Goal: Use online tool/utility

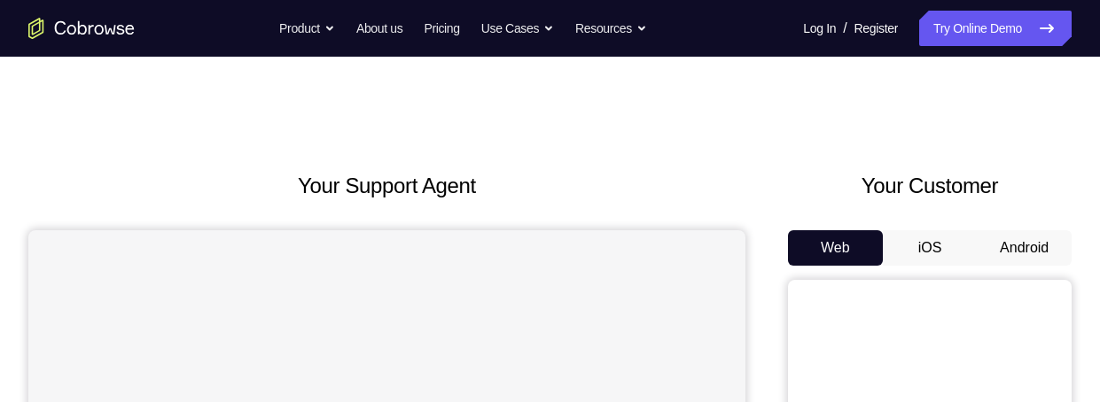
click at [1011, 239] on button "Android" at bounding box center [1023, 247] width 95 height 35
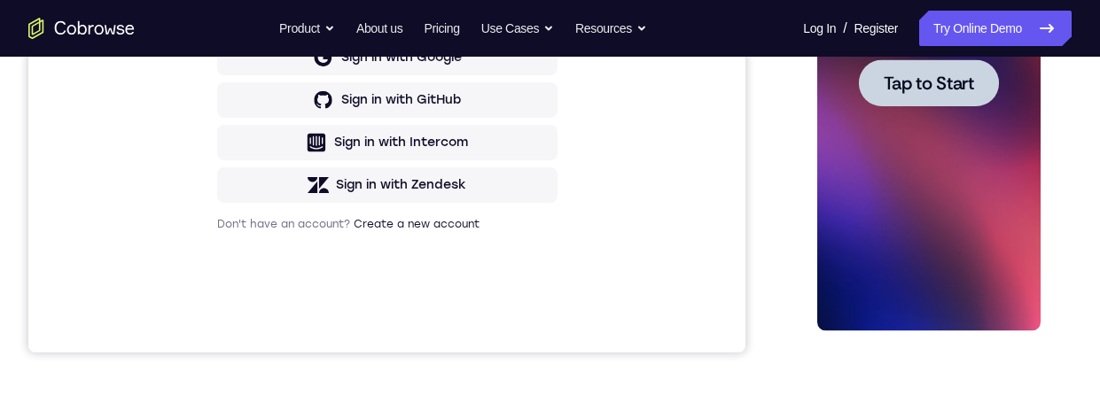
click at [1087, 205] on div "Your Support Agent Your Customer Web iOS Android Next Steps We’d be happy to gi…" at bounding box center [550, 169] width 1100 height 1169
click at [1082, 226] on div "Your Support Agent Your Customer Web iOS Android Next Steps We’d be happy to gi…" at bounding box center [550, 169] width 1100 height 1169
click at [961, 125] on div at bounding box center [927, 83] width 223 height 496
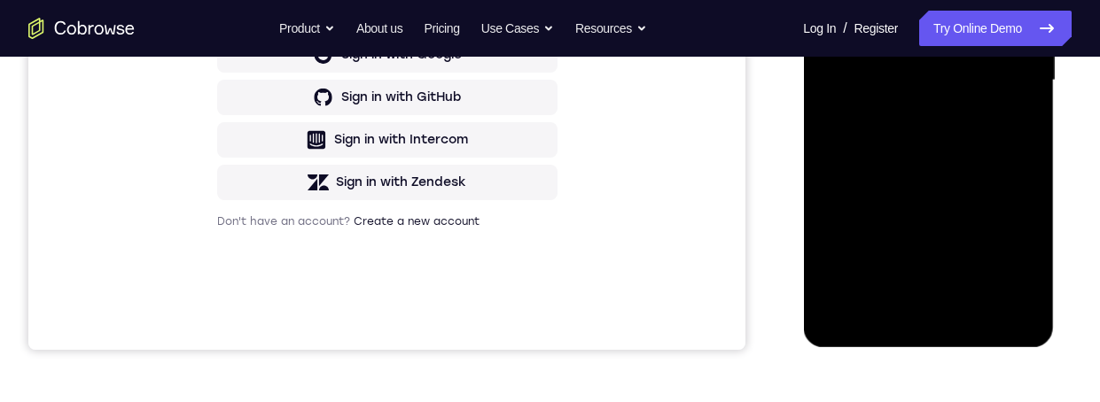
scroll to position [485, 0]
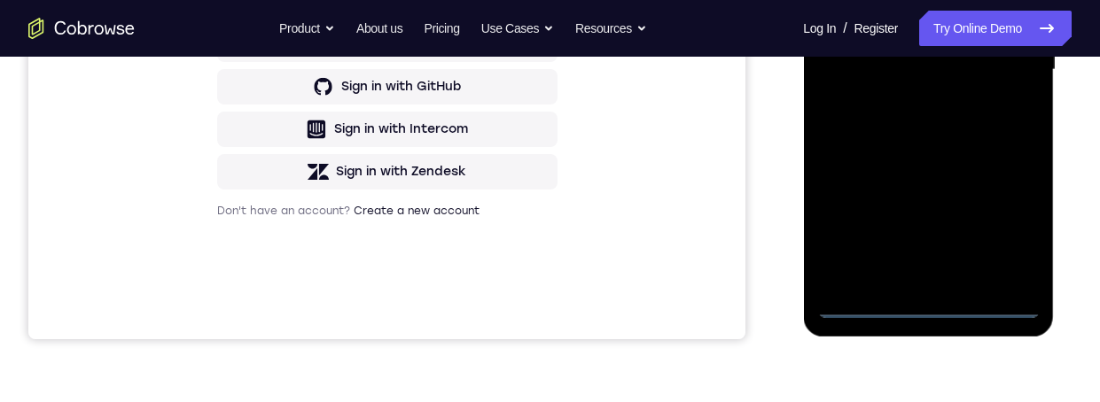
click at [921, 313] on div at bounding box center [927, 70] width 223 height 496
click at [1015, 231] on div at bounding box center [927, 70] width 223 height 496
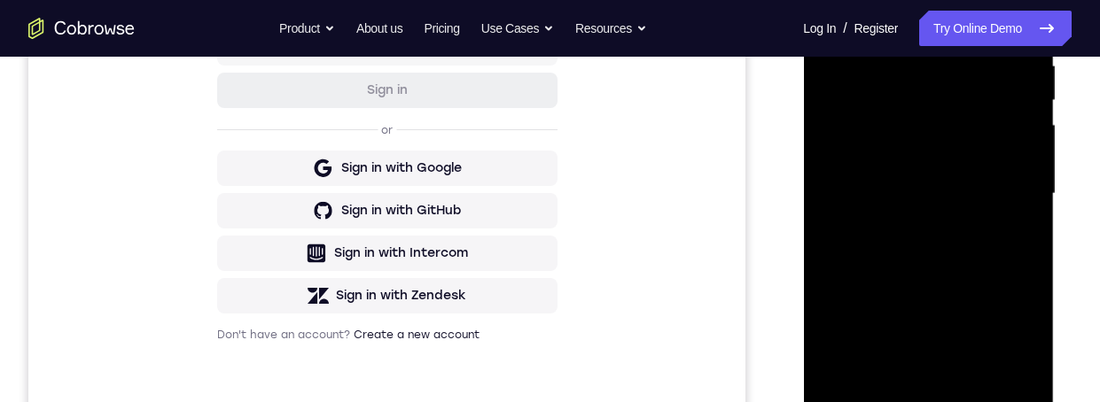
scroll to position [223, 0]
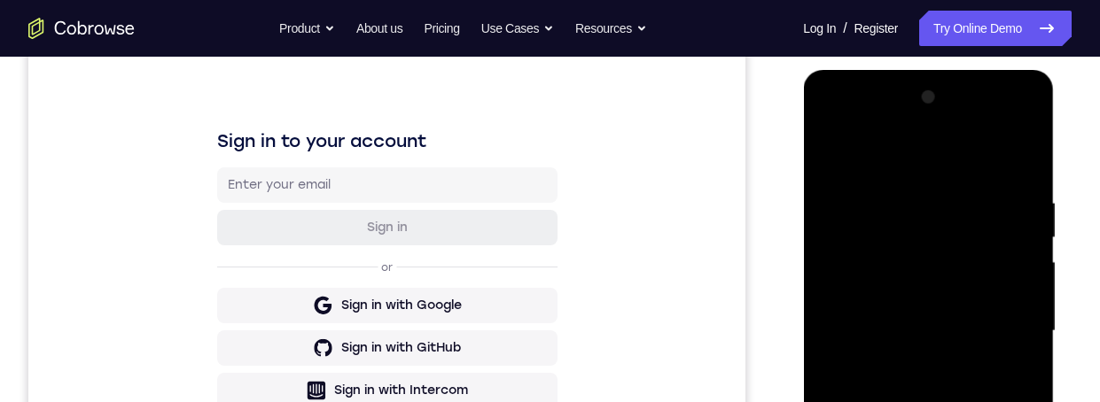
click at [844, 121] on div at bounding box center [927, 331] width 223 height 496
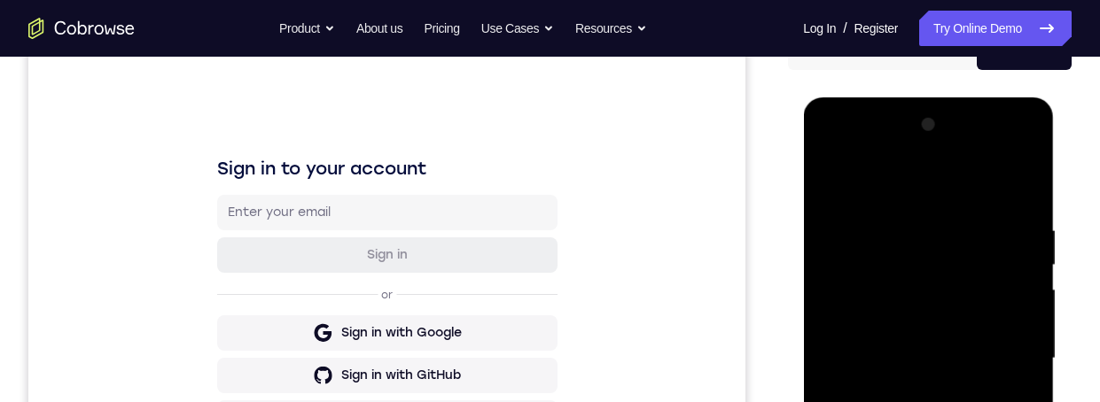
click at [1015, 364] on div at bounding box center [927, 359] width 223 height 496
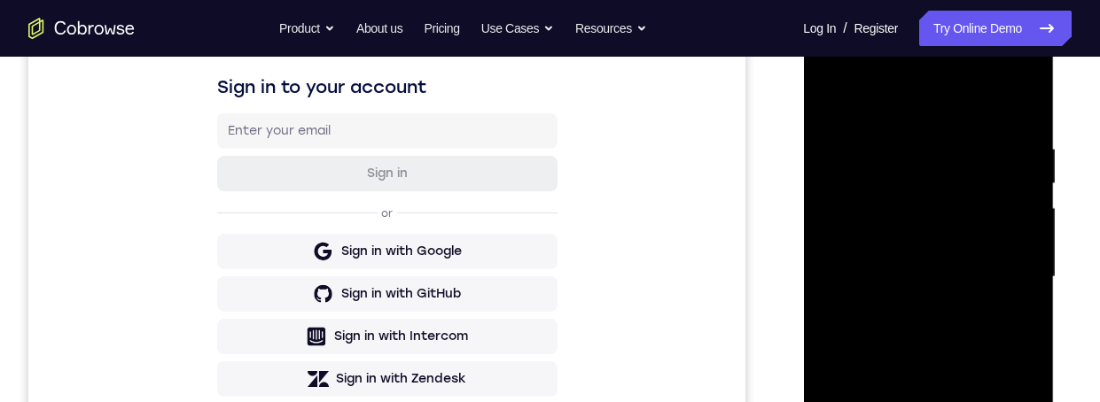
scroll to position [316, 0]
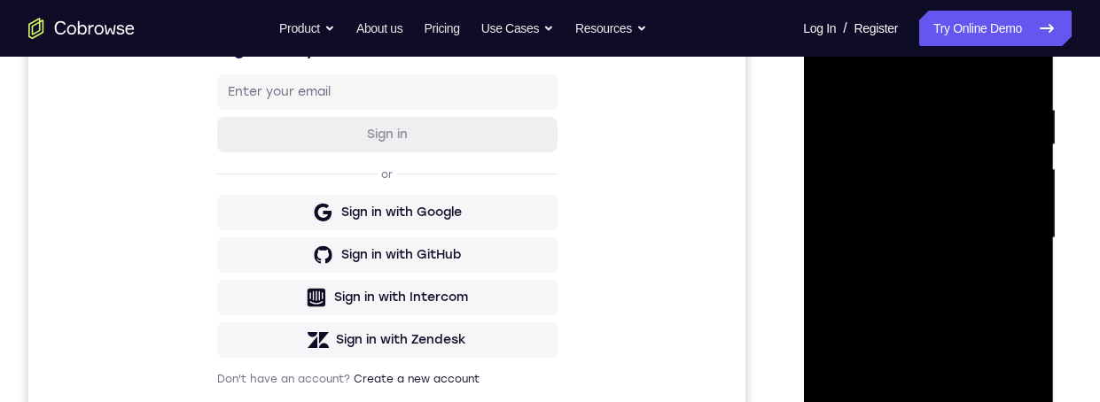
click at [994, 239] on div at bounding box center [927, 238] width 223 height 496
click at [1006, 233] on div at bounding box center [927, 238] width 223 height 496
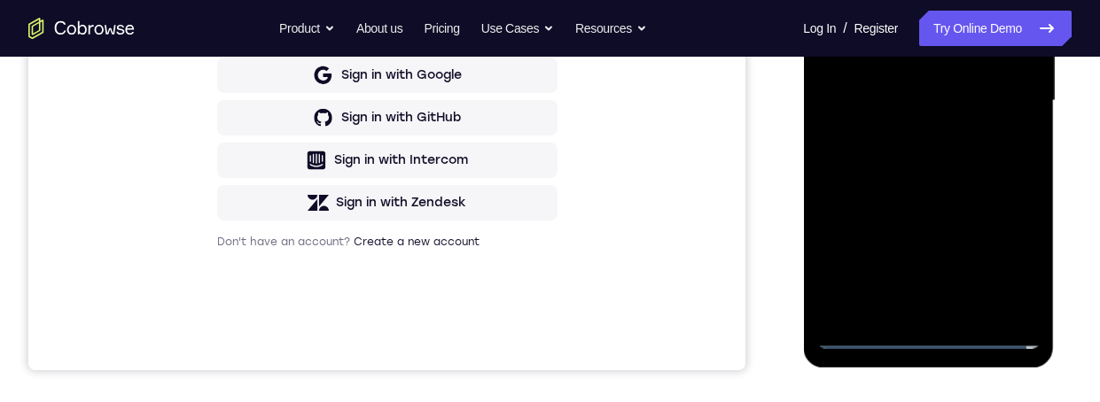
scroll to position [358, 0]
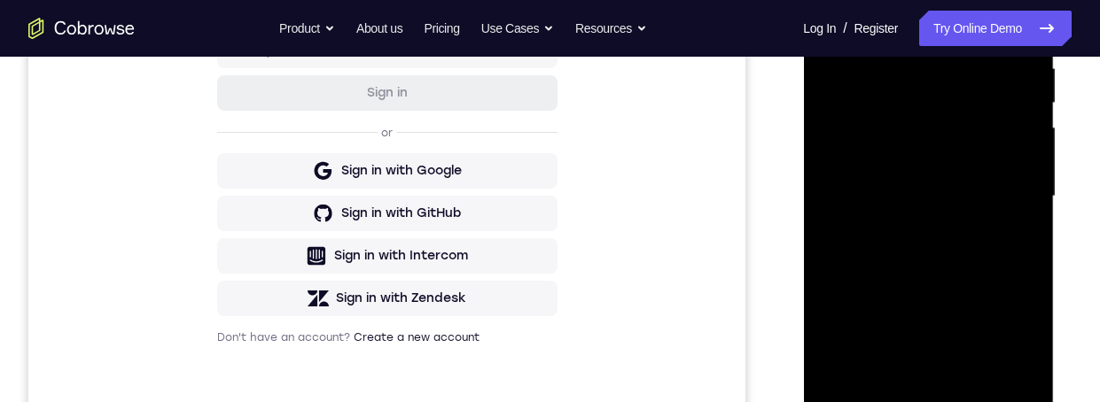
click at [1002, 191] on div at bounding box center [927, 197] width 223 height 496
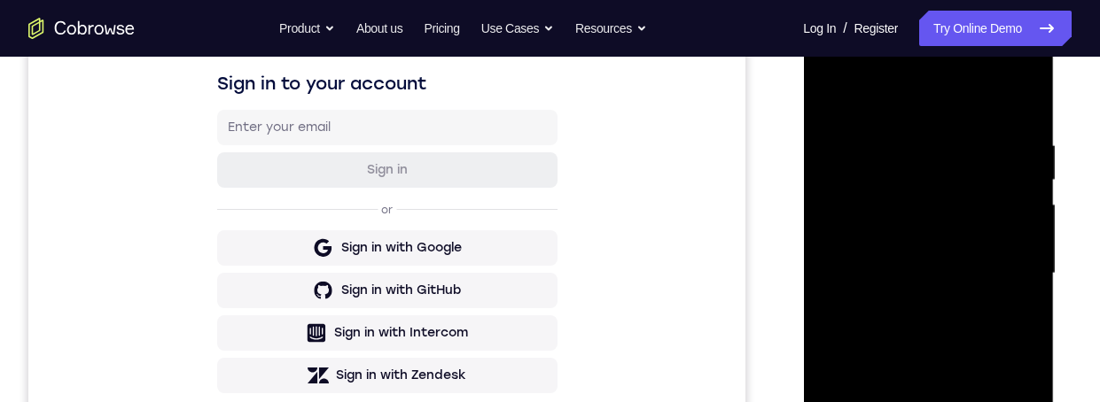
click at [905, 307] on div at bounding box center [927, 274] width 223 height 496
click at [930, 270] on div at bounding box center [927, 274] width 223 height 496
click at [901, 237] on div at bounding box center [927, 274] width 223 height 496
click at [952, 283] on div at bounding box center [927, 274] width 223 height 496
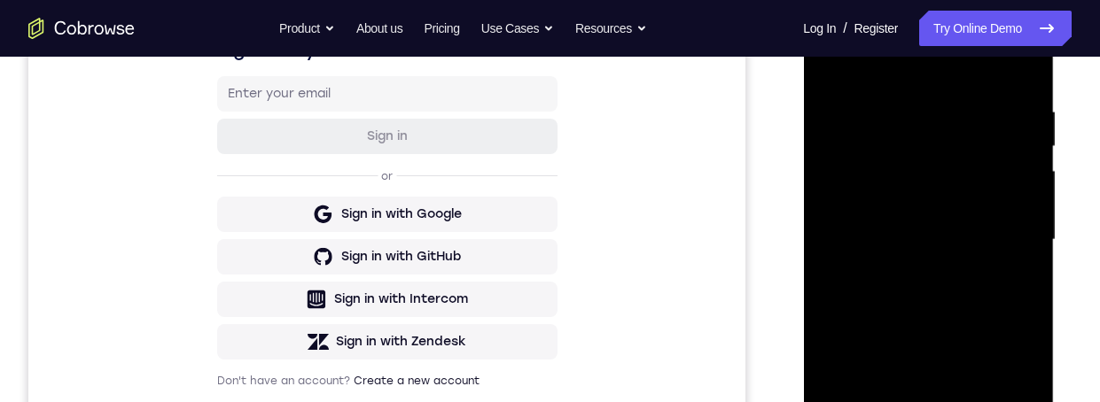
click at [961, 315] on div at bounding box center [927, 240] width 223 height 496
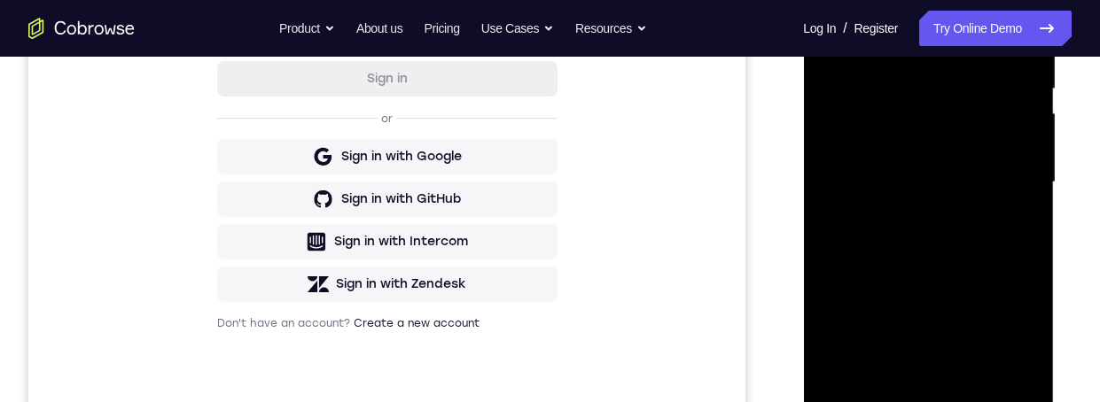
scroll to position [400, 0]
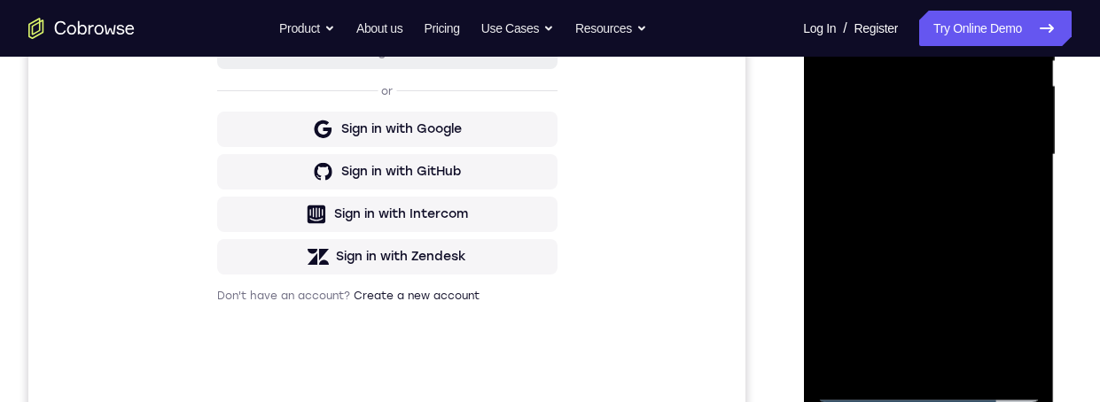
click at [970, 361] on div at bounding box center [927, 155] width 223 height 496
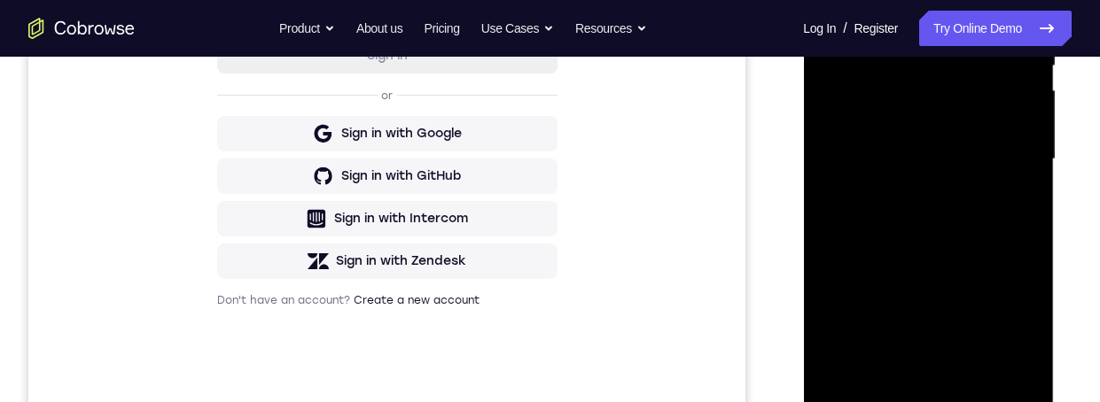
click at [963, 255] on div at bounding box center [927, 159] width 223 height 496
click at [971, 168] on div at bounding box center [927, 159] width 223 height 496
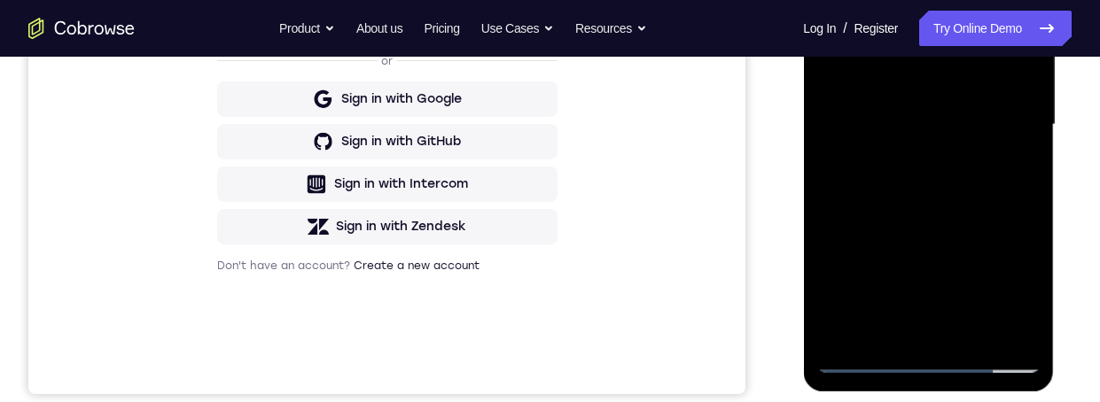
scroll to position [455, 0]
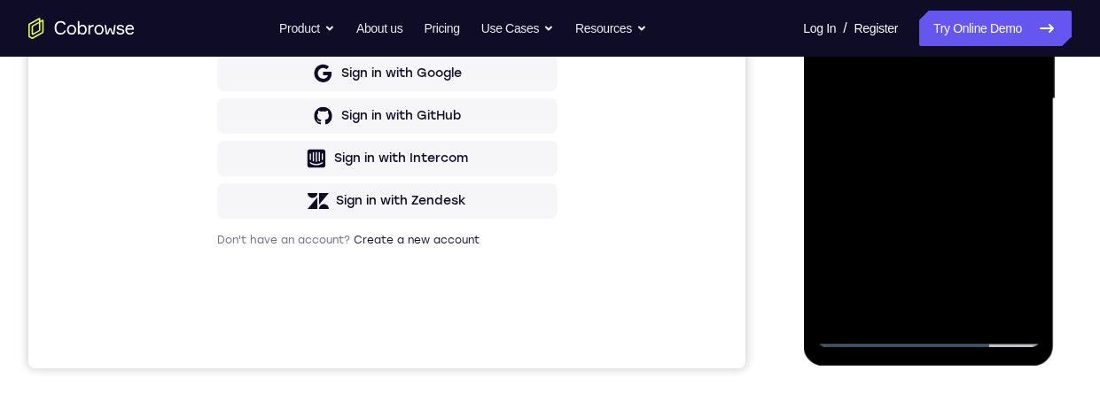
click at [898, 292] on div at bounding box center [927, 99] width 223 height 496
click at [1013, 142] on div at bounding box center [927, 99] width 223 height 496
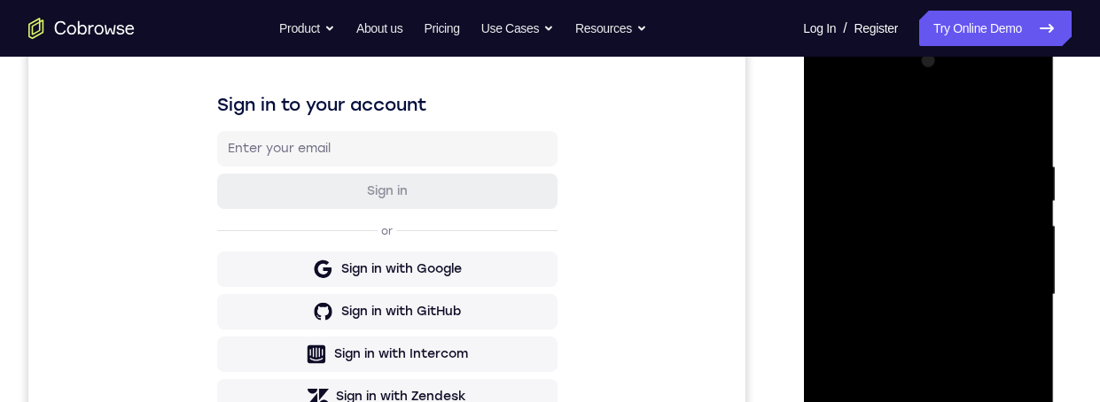
scroll to position [252, 0]
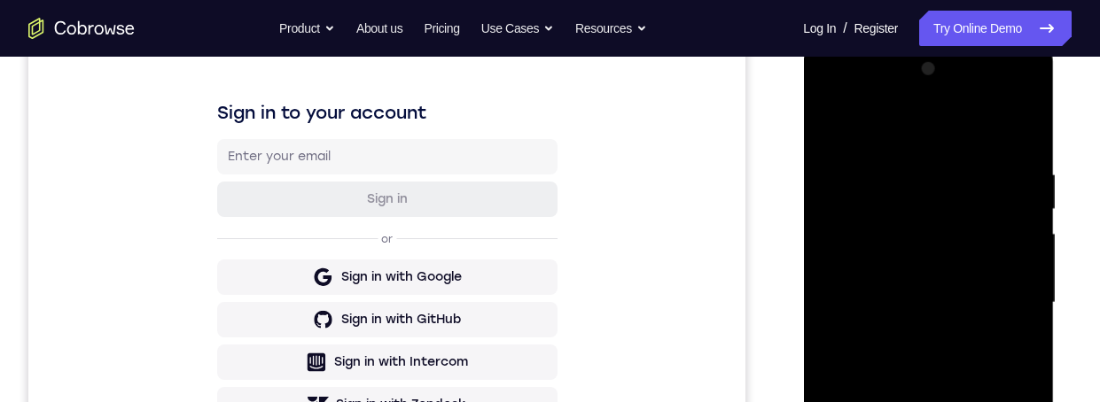
click at [860, 205] on div at bounding box center [927, 303] width 223 height 496
click at [899, 277] on div at bounding box center [927, 303] width 223 height 496
click at [1016, 353] on div at bounding box center [927, 303] width 223 height 496
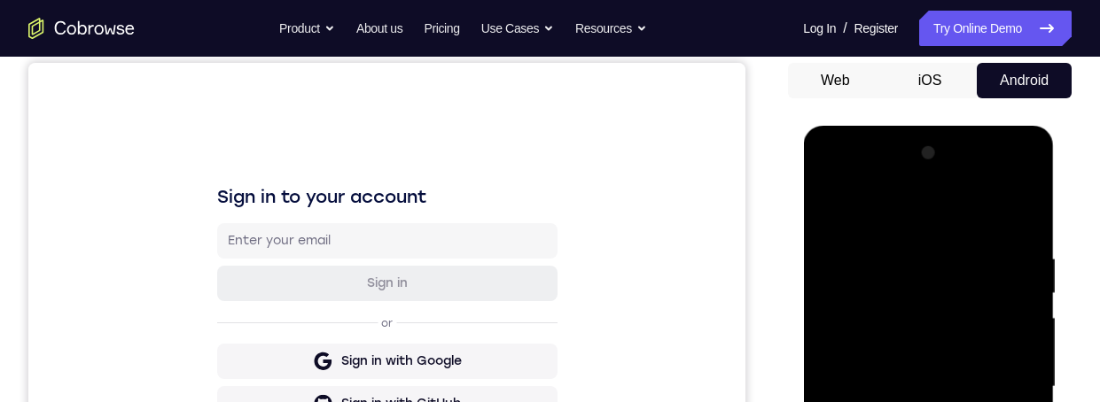
scroll to position [184, 0]
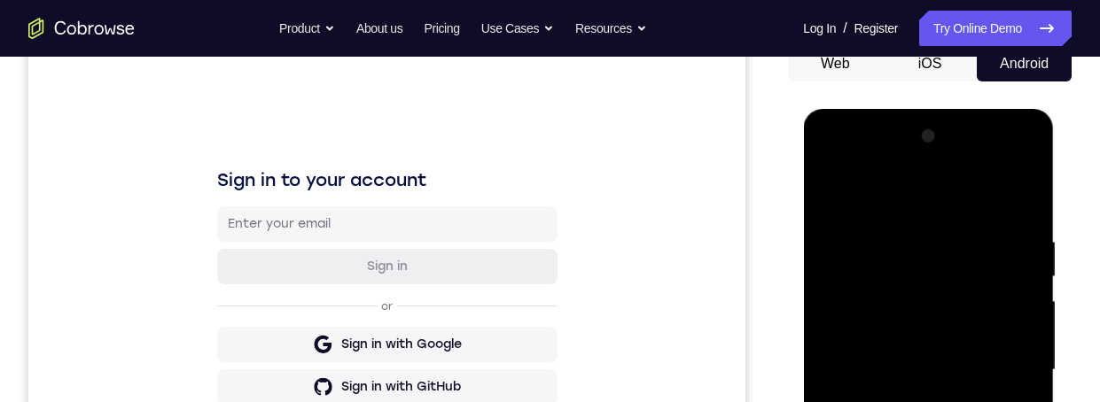
click at [951, 253] on div at bounding box center [927, 370] width 223 height 496
click at [998, 303] on div at bounding box center [927, 370] width 223 height 496
click at [1018, 309] on div at bounding box center [927, 370] width 223 height 496
click at [992, 307] on div at bounding box center [927, 370] width 223 height 496
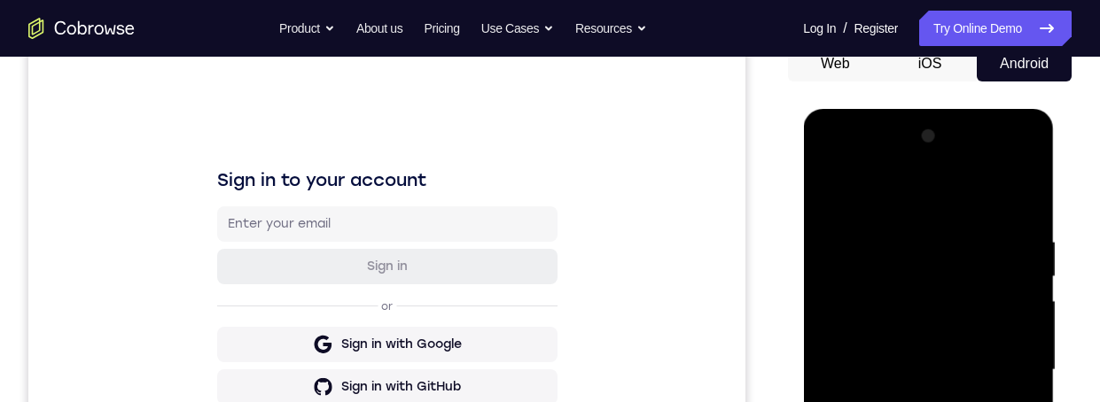
click at [962, 263] on div at bounding box center [927, 370] width 223 height 496
click at [992, 252] on div at bounding box center [927, 370] width 223 height 496
click at [992, 234] on div at bounding box center [927, 370] width 223 height 496
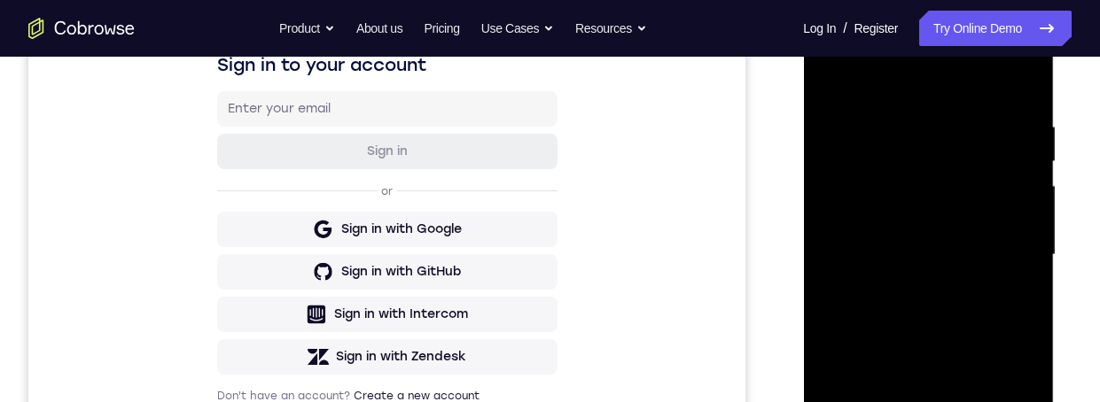
scroll to position [248, 0]
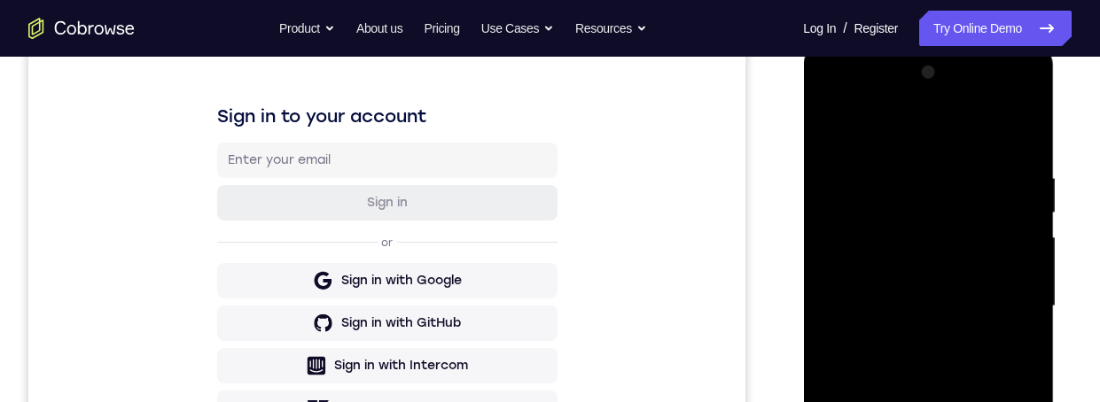
click at [832, 128] on div at bounding box center [927, 306] width 223 height 496
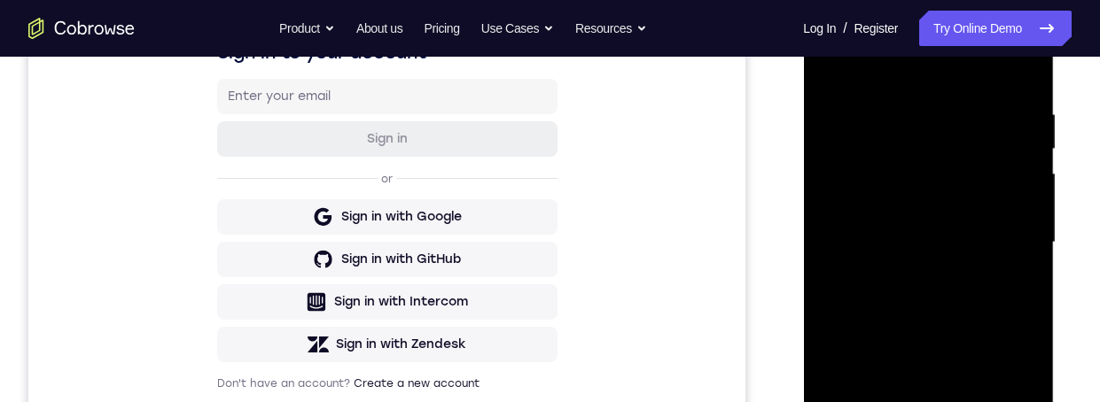
click at [945, 265] on div at bounding box center [927, 243] width 223 height 496
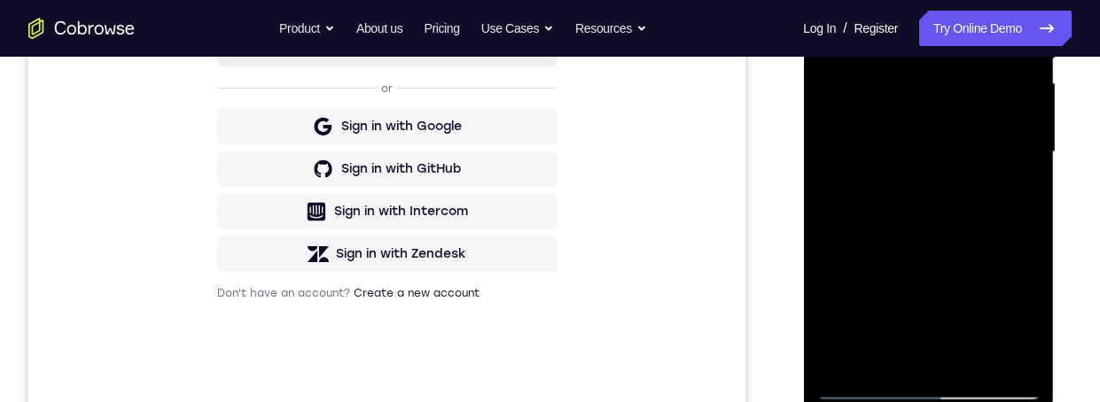
click at [898, 357] on div at bounding box center [927, 152] width 223 height 496
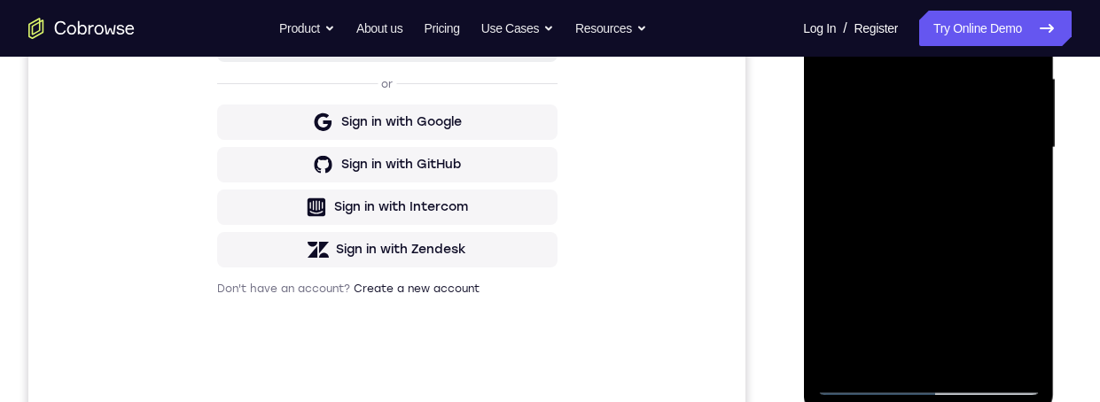
click at [1023, 191] on div at bounding box center [927, 148] width 223 height 496
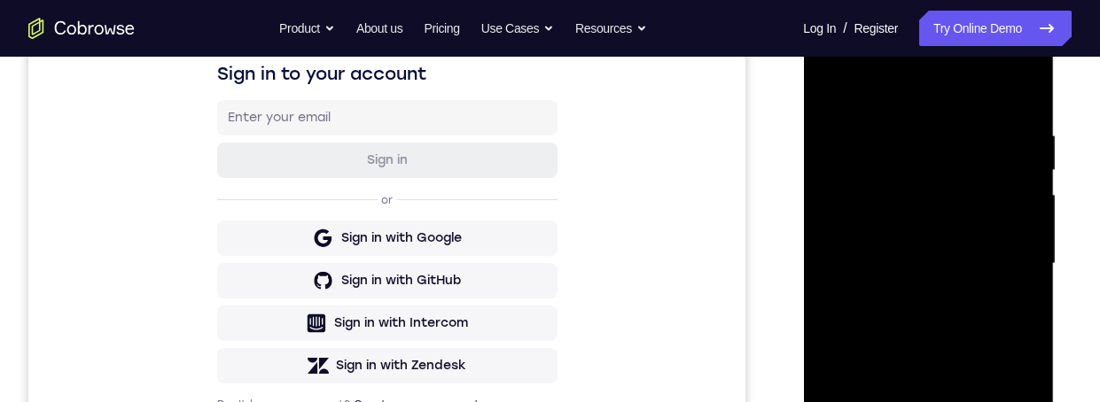
scroll to position [289, 0]
click at [835, 95] on div at bounding box center [927, 266] width 223 height 496
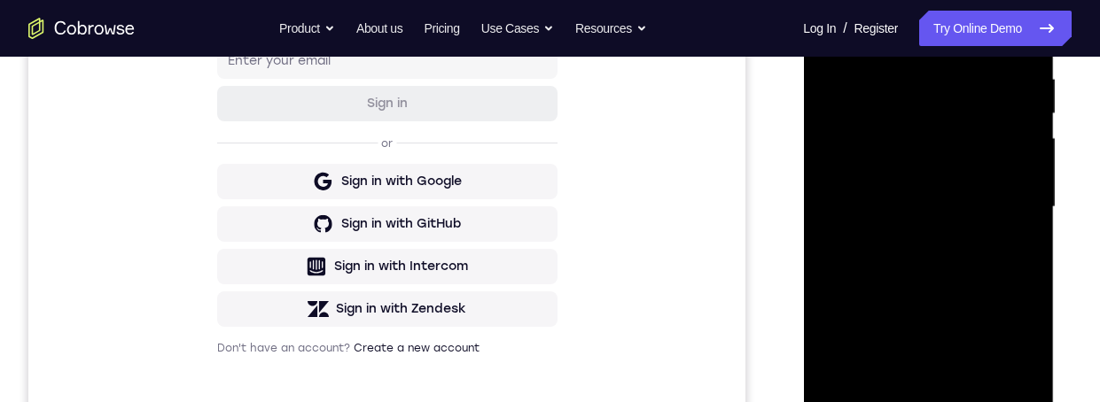
click at [953, 271] on div at bounding box center [927, 207] width 223 height 496
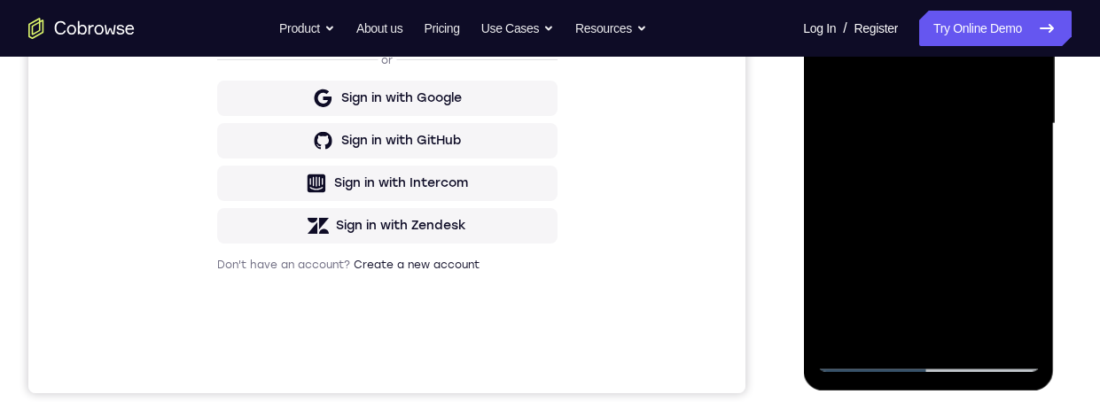
scroll to position [426, 0]
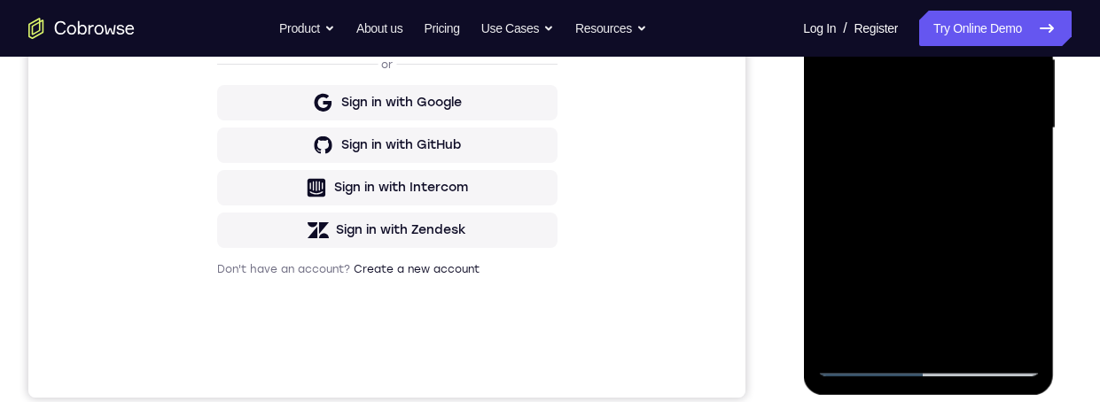
click at [903, 329] on div at bounding box center [927, 128] width 223 height 496
click at [1013, 168] on div at bounding box center [927, 129] width 223 height 496
click at [828, 0] on div at bounding box center [927, 129] width 223 height 496
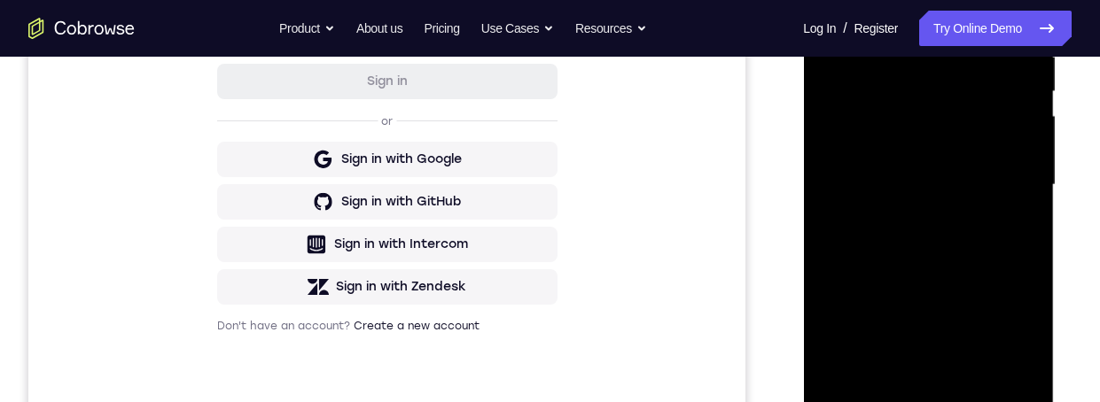
scroll to position [379, 0]
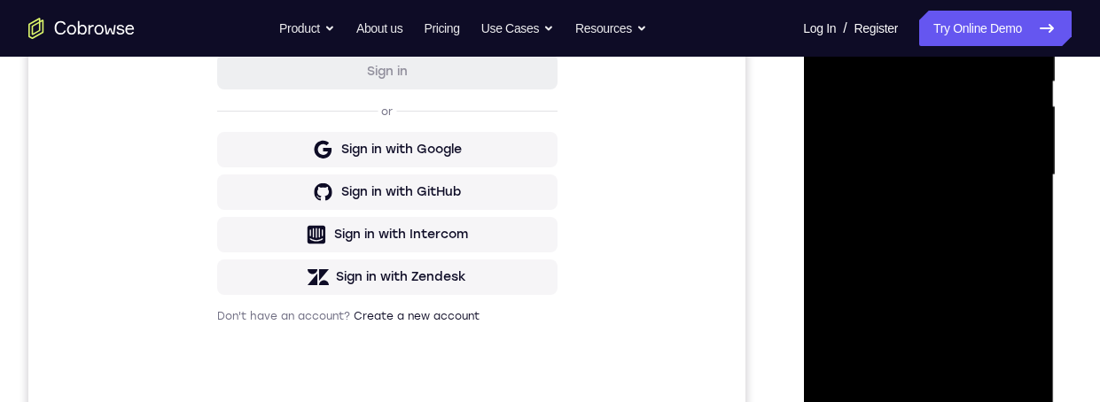
click at [963, 143] on div at bounding box center [927, 175] width 223 height 496
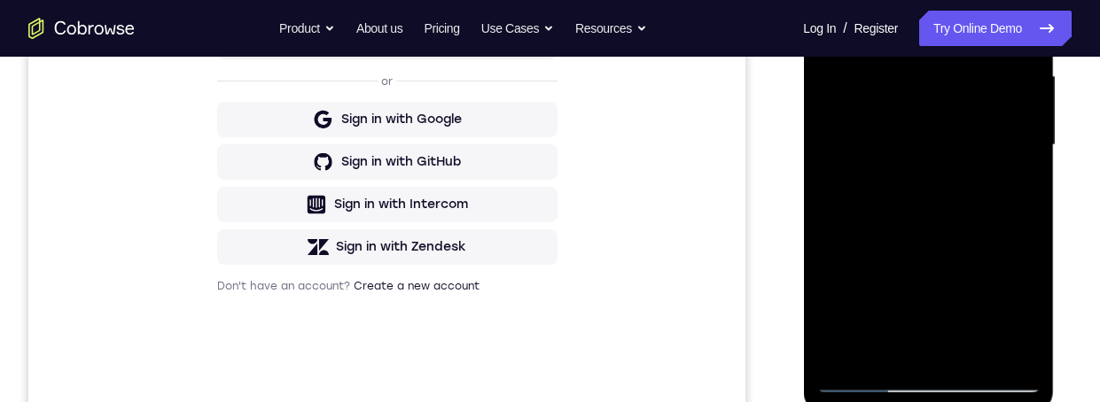
click at [916, 347] on div at bounding box center [927, 145] width 223 height 496
click at [1015, 191] on div at bounding box center [927, 144] width 223 height 496
click at [866, 111] on div at bounding box center [927, 144] width 223 height 496
click at [906, 262] on div at bounding box center [927, 144] width 223 height 496
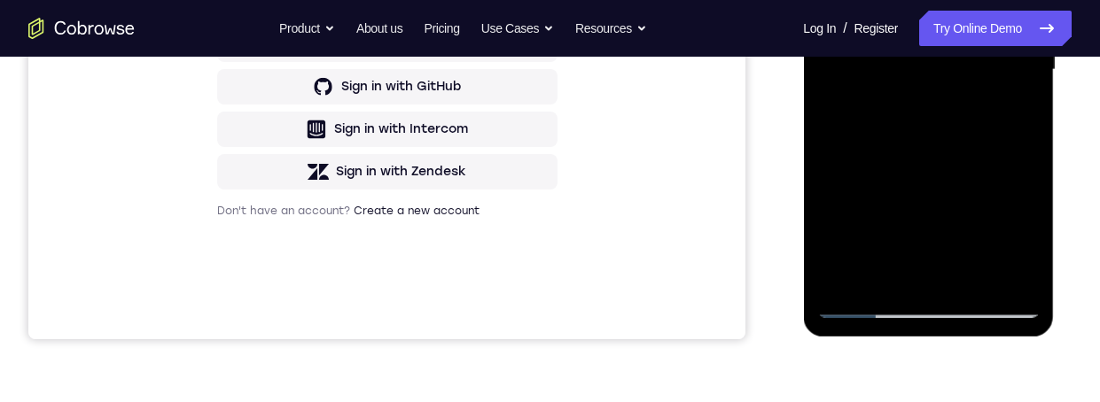
click at [860, 202] on div at bounding box center [927, 70] width 223 height 496
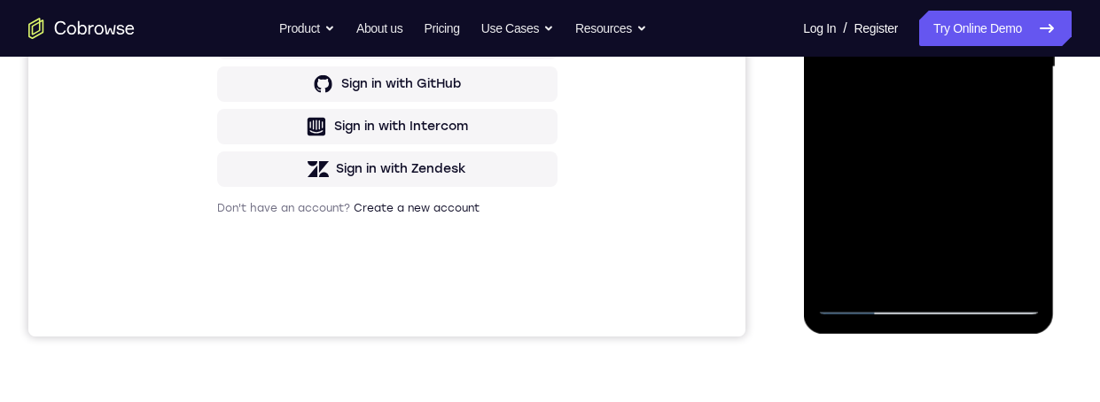
click at [900, 212] on div at bounding box center [927, 67] width 223 height 496
click at [1024, 107] on div at bounding box center [927, 67] width 223 height 496
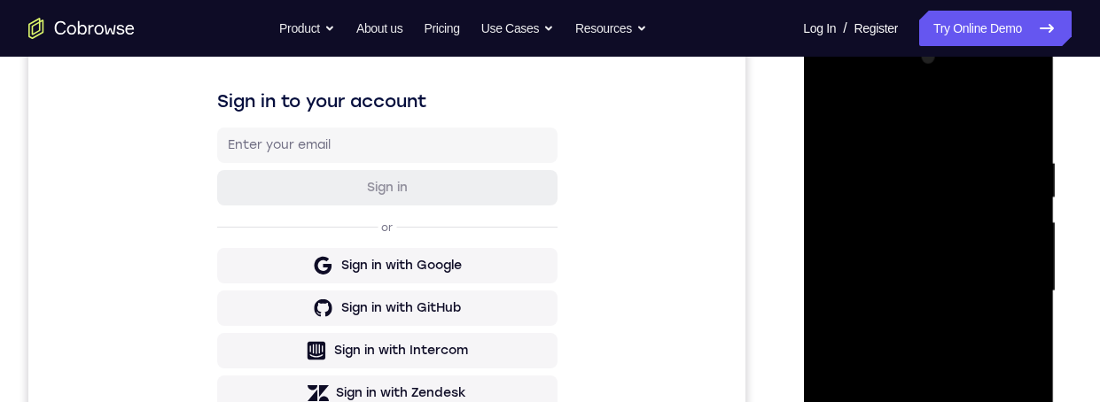
click at [831, 105] on div at bounding box center [927, 291] width 223 height 496
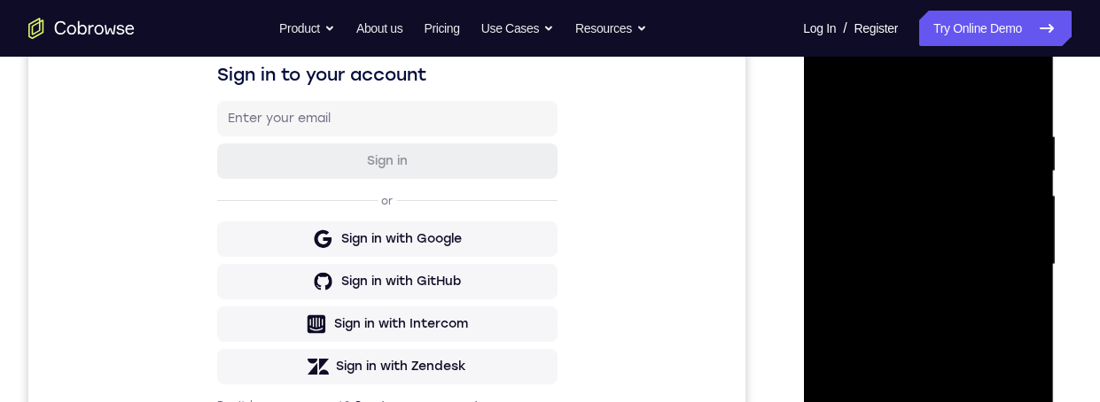
click at [952, 286] on div at bounding box center [927, 265] width 223 height 496
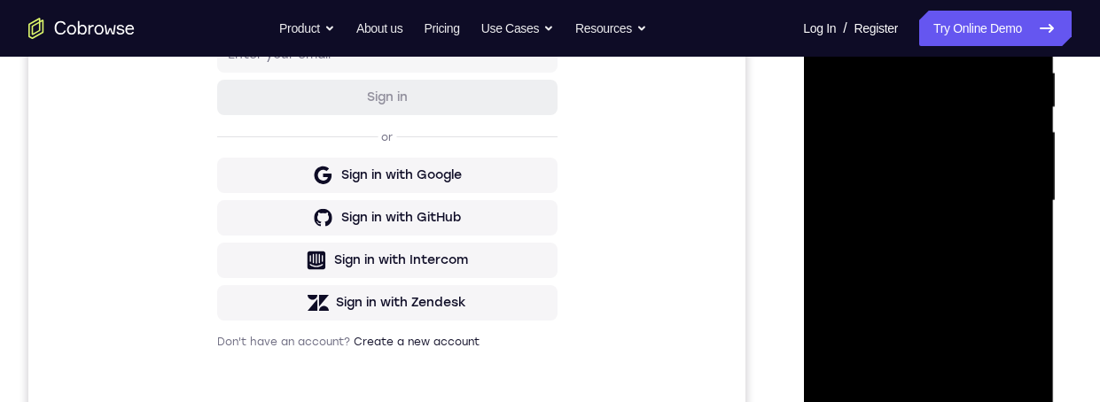
scroll to position [388, 0]
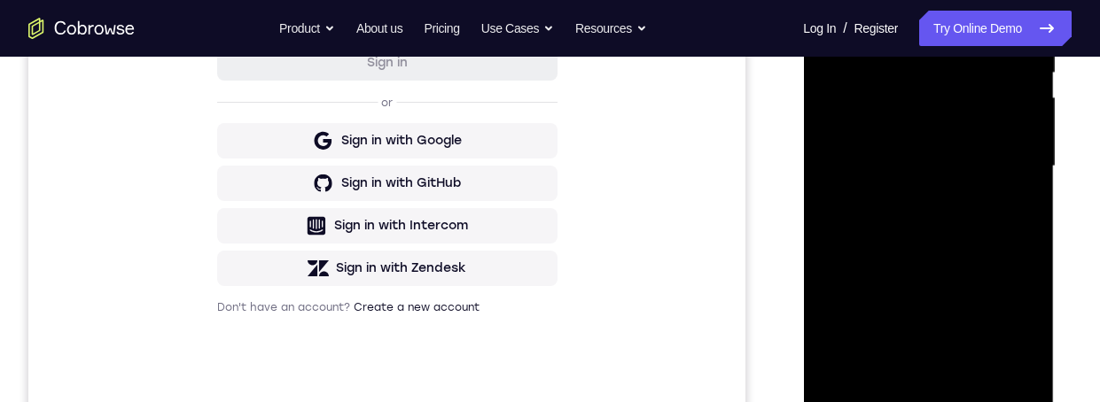
click at [851, 344] on div at bounding box center [927, 166] width 223 height 496
click at [890, 336] on div at bounding box center [927, 166] width 223 height 496
click at [1014, 213] on div at bounding box center [927, 166] width 223 height 496
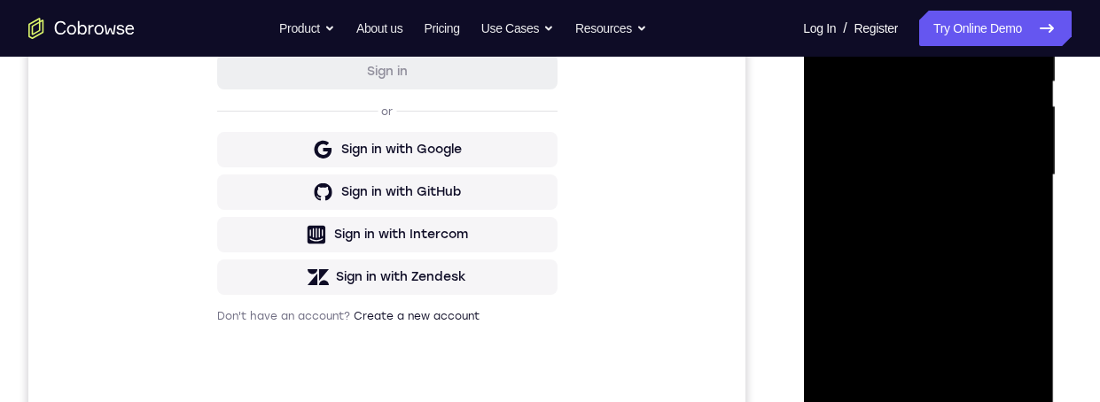
scroll to position [290, 0]
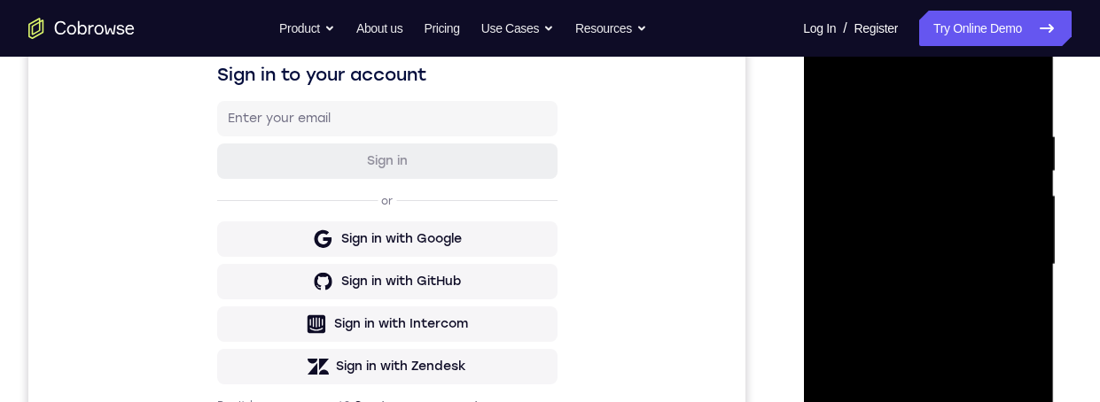
click at [945, 143] on div at bounding box center [927, 265] width 223 height 496
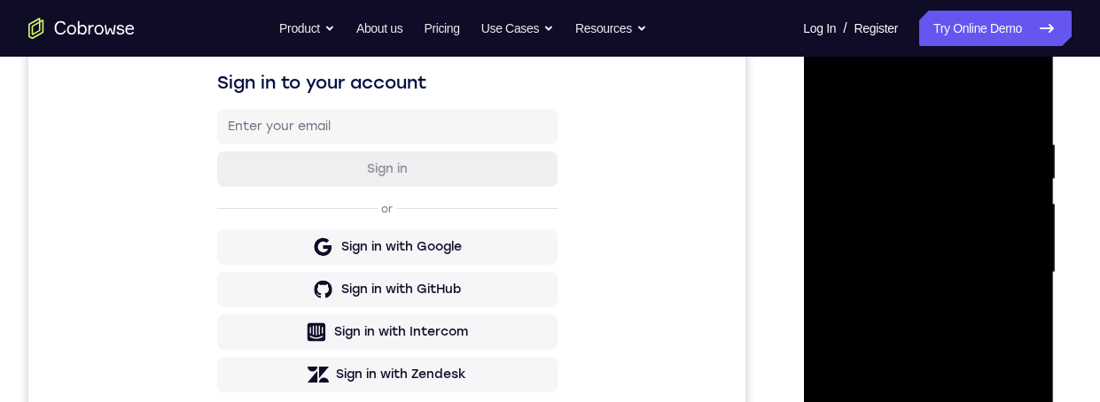
click at [1003, 311] on div at bounding box center [927, 273] width 223 height 496
click at [1014, 316] on div at bounding box center [927, 273] width 223 height 496
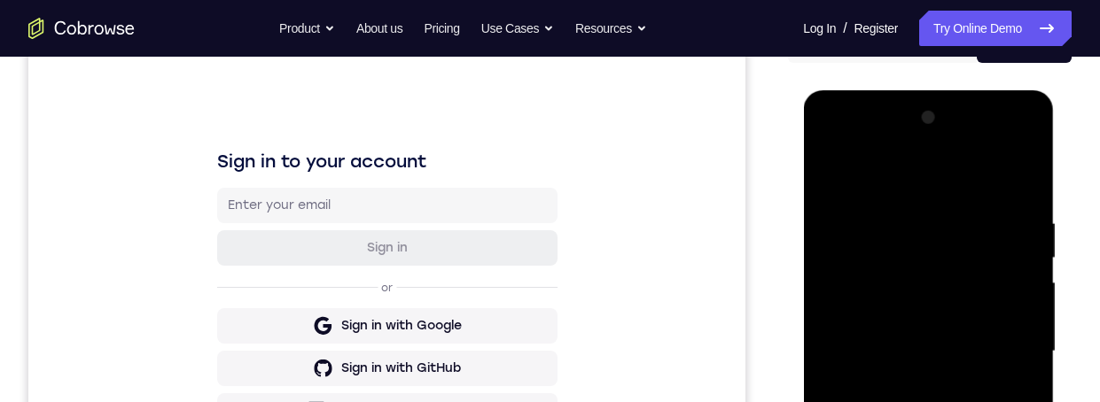
click at [832, 175] on div at bounding box center [927, 352] width 223 height 496
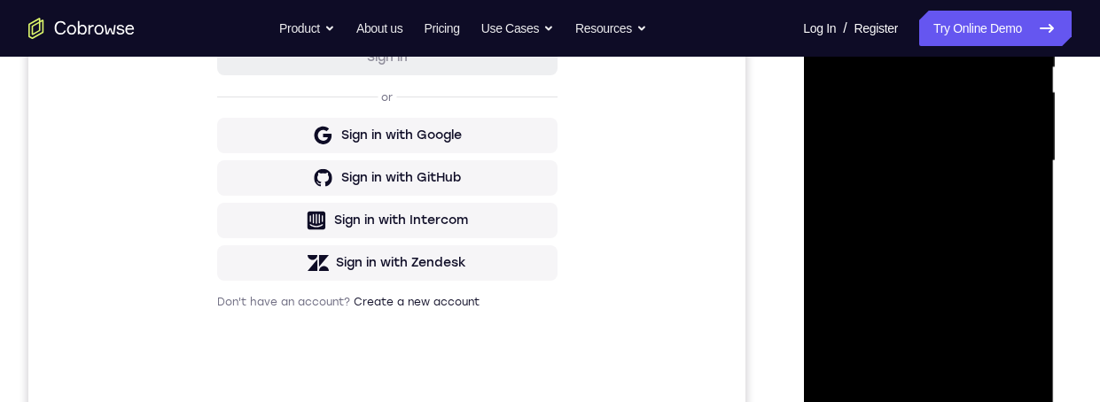
scroll to position [272, 0]
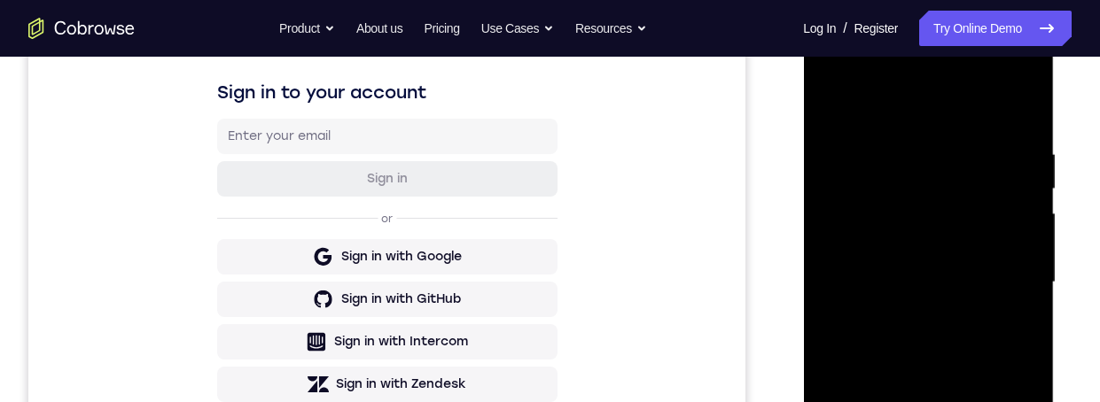
click at [828, 111] on div at bounding box center [927, 283] width 223 height 496
click at [1025, 300] on div at bounding box center [927, 283] width 223 height 496
click at [1029, 324] on div at bounding box center [927, 283] width 223 height 496
click at [1032, 323] on div at bounding box center [927, 283] width 223 height 496
click at [1029, 318] on div at bounding box center [927, 283] width 223 height 496
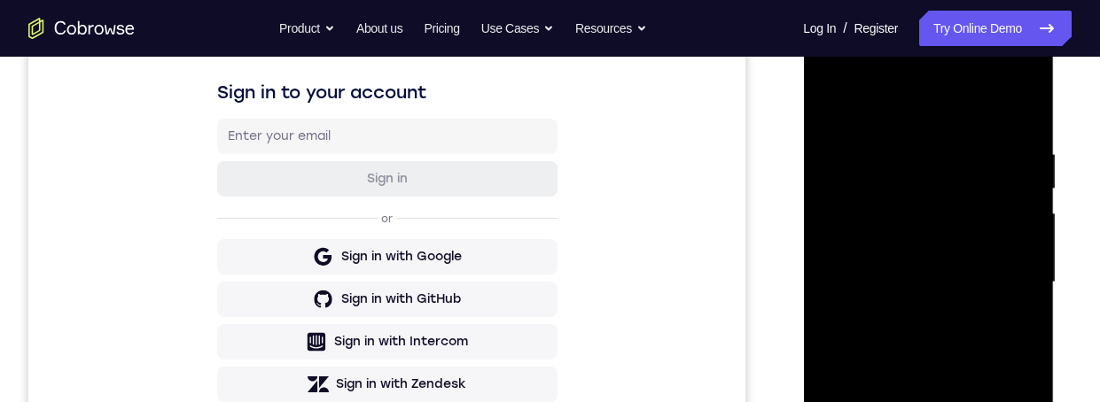
click at [1024, 316] on div at bounding box center [927, 283] width 223 height 496
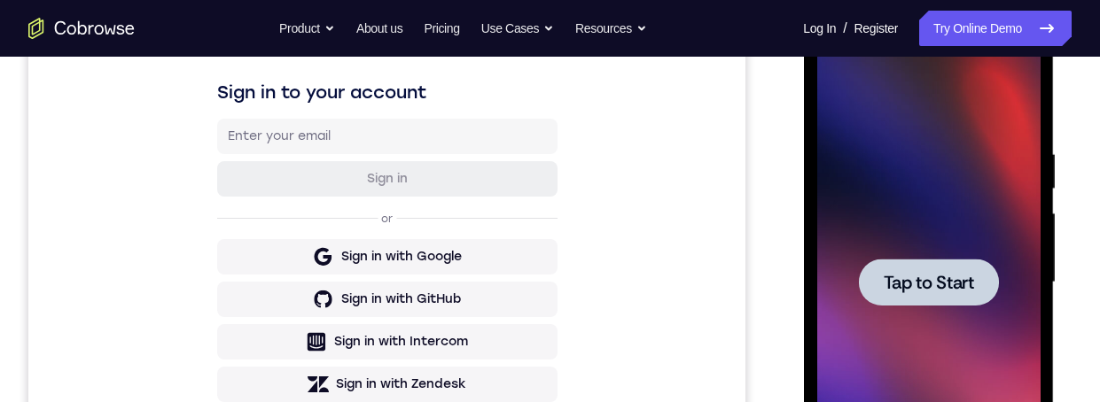
scroll to position [374, 0]
